Goal: Task Accomplishment & Management: Complete application form

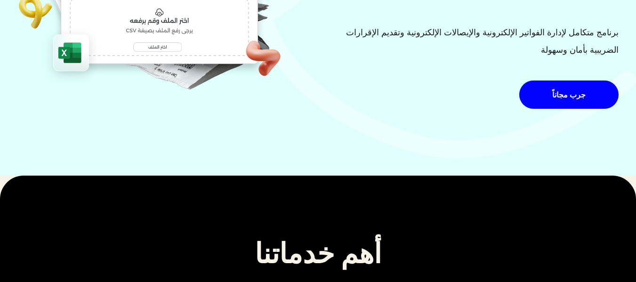
scroll to position [163, 0]
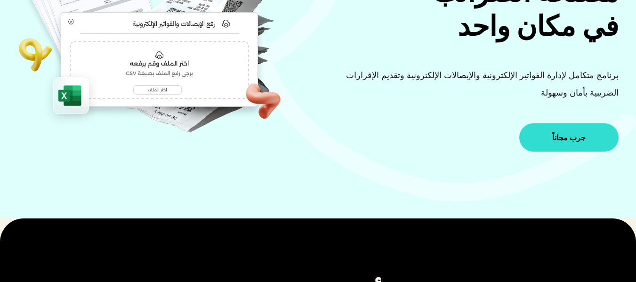
click at [573, 135] on span "جرب مجاناً" at bounding box center [568, 138] width 33 height 8
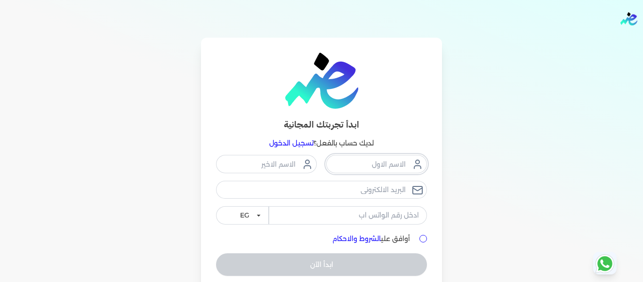
click at [395, 164] on input "text" at bounding box center [376, 164] width 101 height 18
type input "l"
type input "محمود"
click at [281, 164] on input "text" at bounding box center [266, 164] width 101 height 18
type input "جمال"
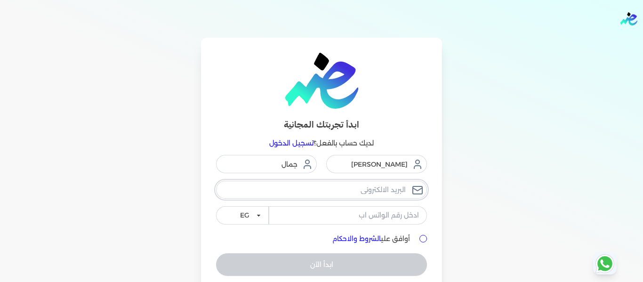
click at [382, 193] on input "email" at bounding box center [321, 190] width 211 height 18
click at [352, 189] on input "email" at bounding box center [321, 190] width 211 height 18
type input "S"
click at [371, 169] on input "محمود" at bounding box center [376, 164] width 101 height 18
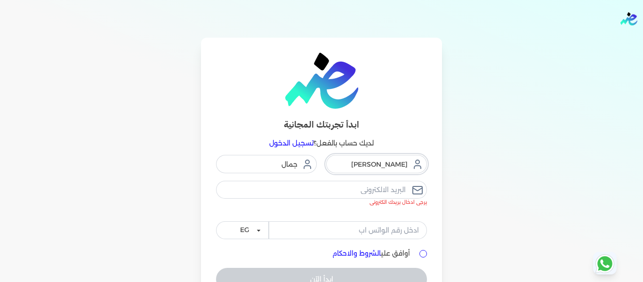
click at [371, 169] on input "محمود" at bounding box center [376, 164] width 101 height 18
drag, startPoint x: 371, startPoint y: 169, endPoint x: 443, endPoint y: 149, distance: 75.1
click at [442, 149] on div "ابدأ تجربتك المجانية لديك حساب بالفعل؟ تسجيل الدخول محمود جمال يرجى ادخال بريدك…" at bounding box center [321, 187] width 241 height 298
type input ","
type input "وليد"
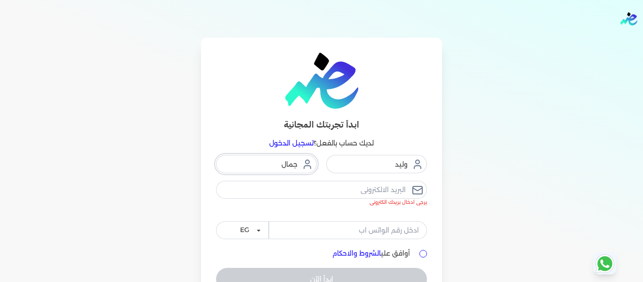
click at [292, 167] on input "جمال" at bounding box center [266, 164] width 101 height 18
type input "حسين"
click at [358, 192] on input "email" at bounding box center [321, 190] width 211 height 18
type input "ص"
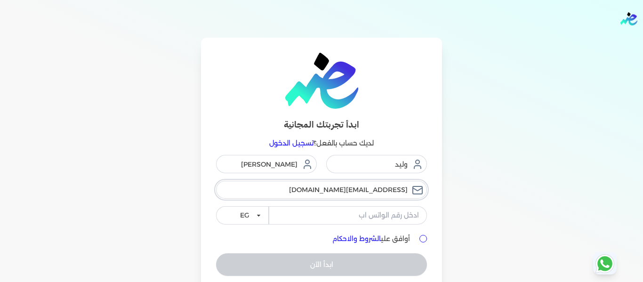
type input "walid.taha@elshaheengroup.com"
click at [402, 217] on input "tel" at bounding box center [348, 215] width 158 height 18
type input "01006328717"
click at [425, 241] on input "أوافق علي الشروط والاحكام" at bounding box center [423, 239] width 8 height 8
checkbox input "true"
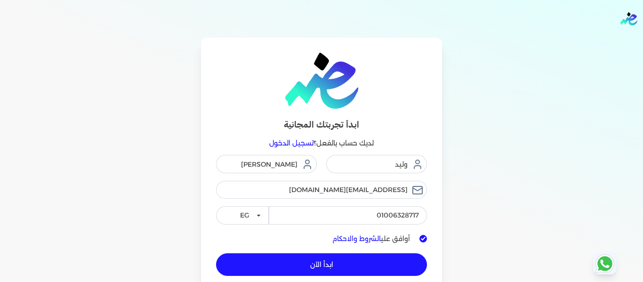
click at [328, 265] on span "ابدأ الآن" at bounding box center [321, 264] width 23 height 7
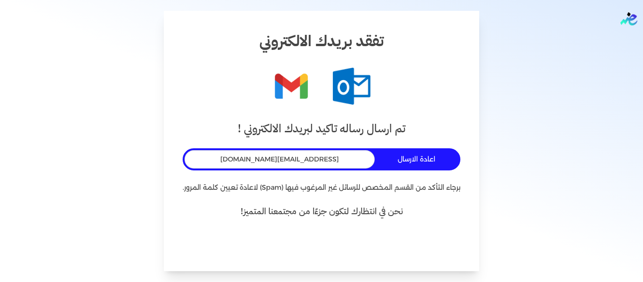
click at [352, 217] on h4 "نحن في انتظارك لتكون جزءًا من مجتمعنا المتميز!" at bounding box center [322, 212] width 278 height 14
drag, startPoint x: 352, startPoint y: 217, endPoint x: 360, endPoint y: 212, distance: 9.3
click at [360, 212] on h4 "نحن في انتظارك لتكون جزءًا من مجتمعنا المتميز!" at bounding box center [322, 212] width 278 height 14
